Goal: Contribute content

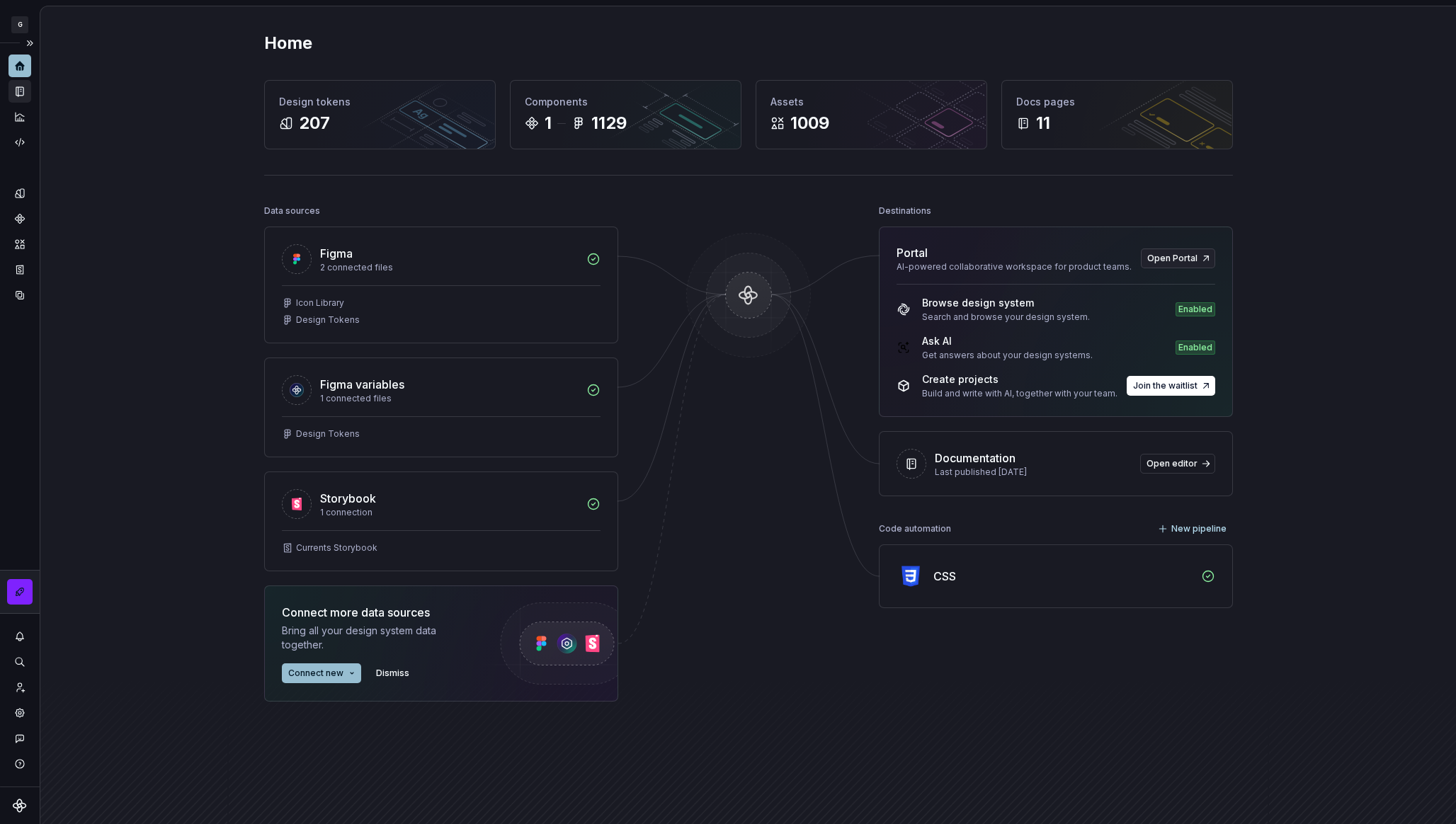
click at [22, 88] on icon "Documentation" at bounding box center [21, 92] width 6 height 8
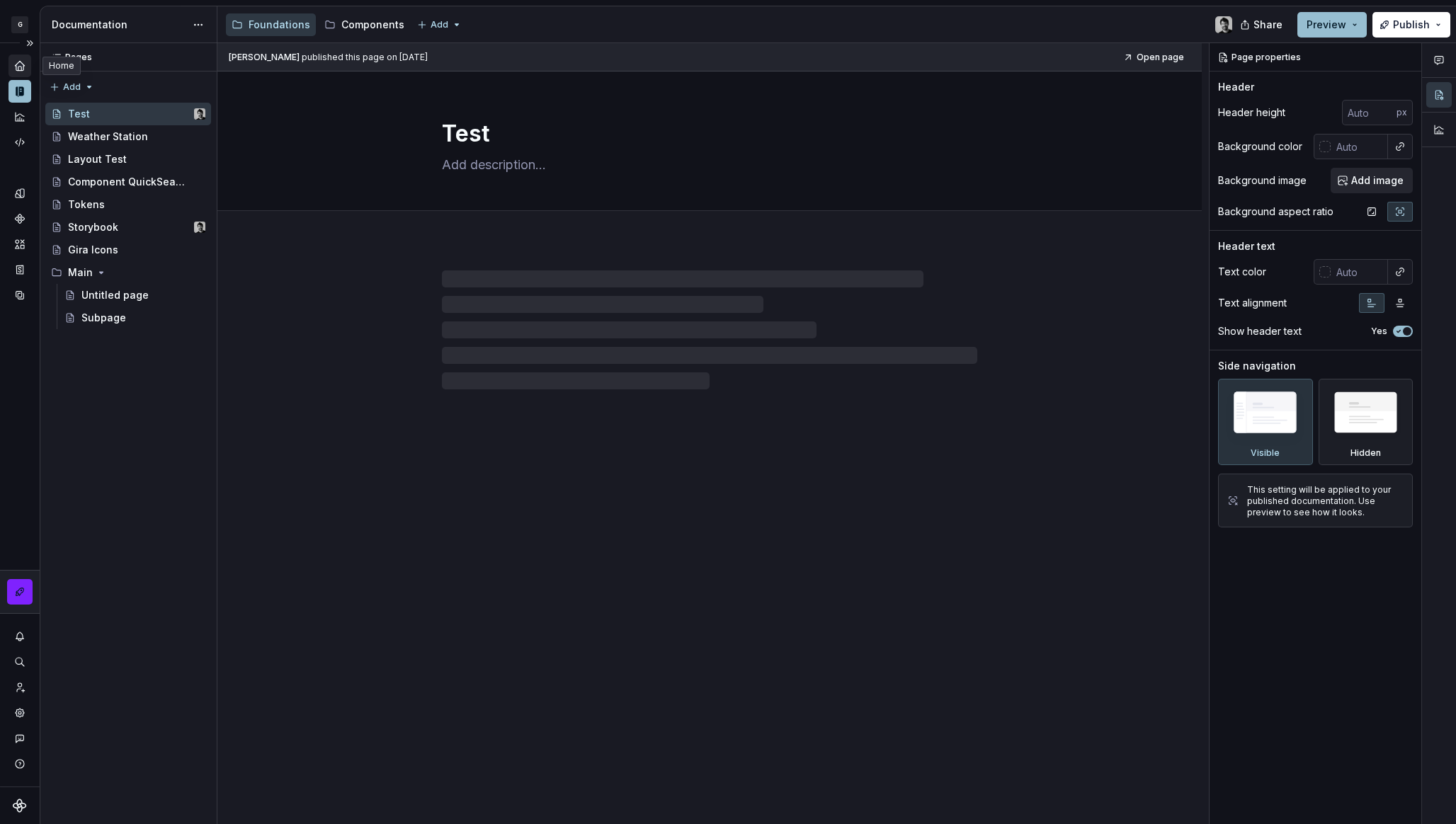
type textarea "*"
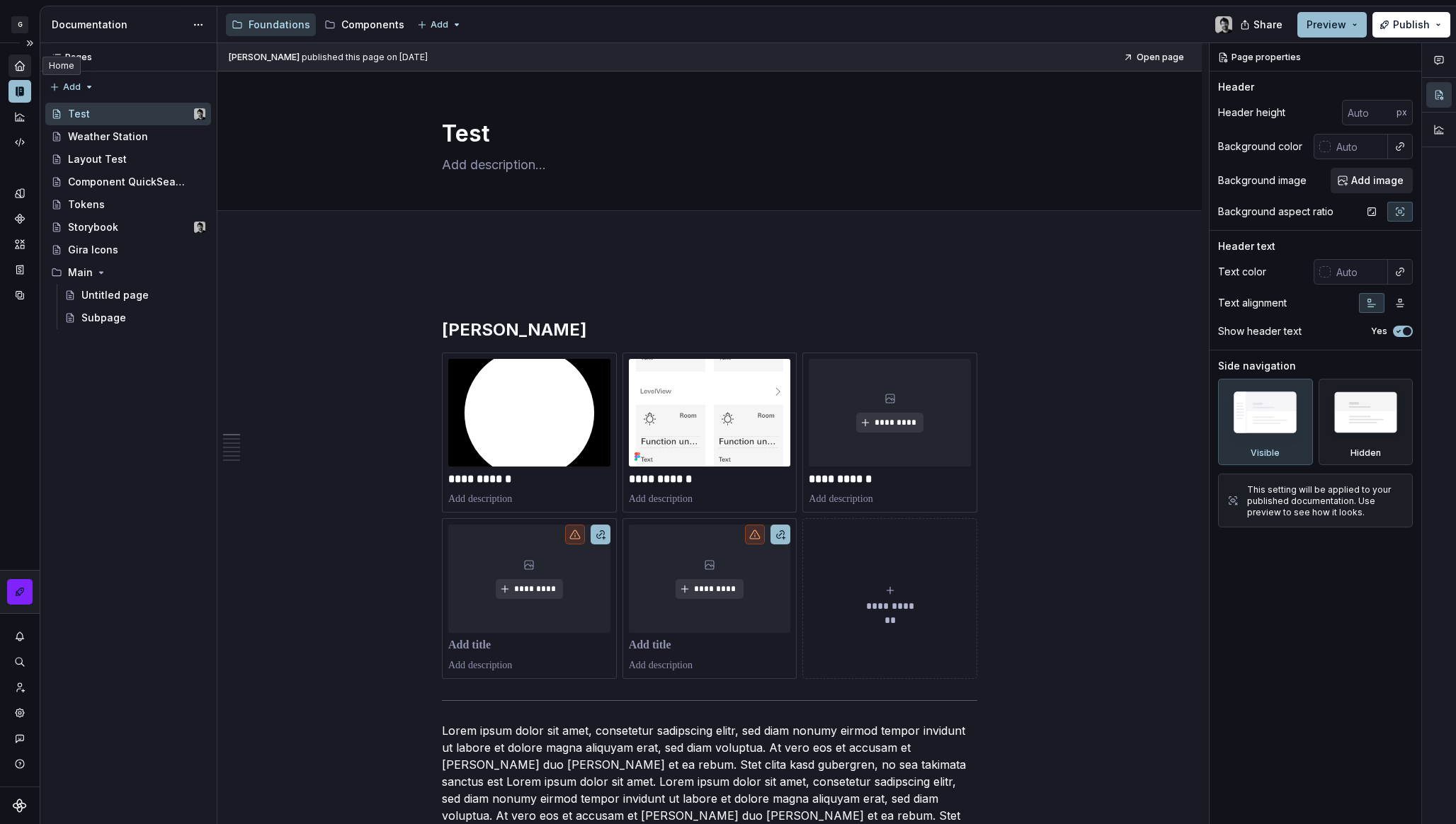
click at [20, 60] on icon "Home" at bounding box center [20, 66] width 13 height 13
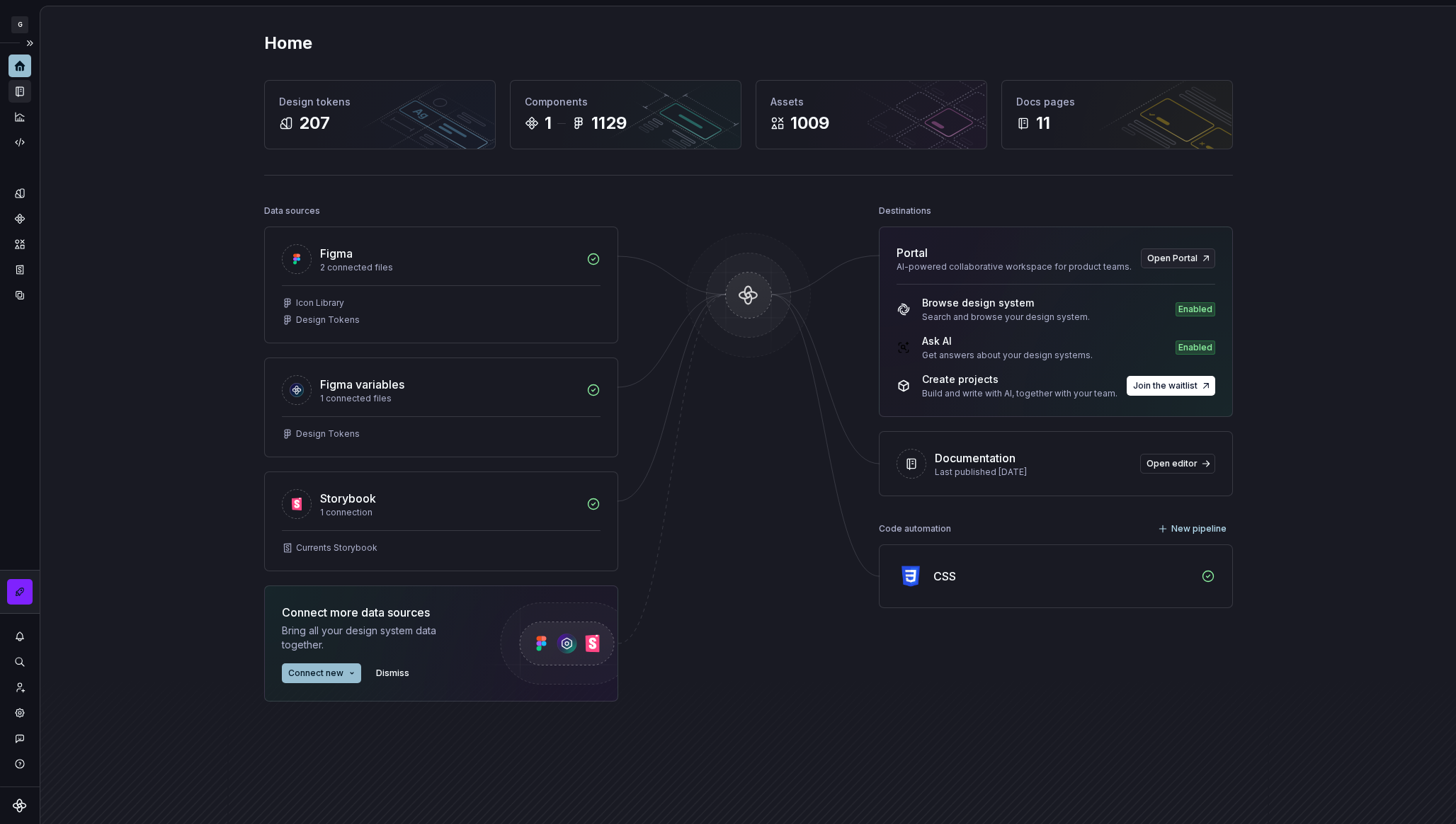
click at [693, 711] on div at bounding box center [748, 487] width 142 height 571
